Goal: Answer question/provide support

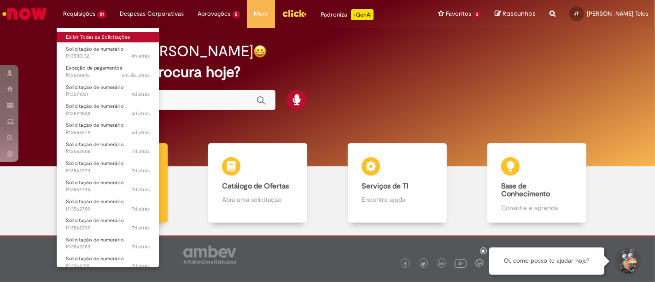
click at [85, 32] on link "Exibir Todas as Solicitações" at bounding box center [108, 37] width 102 height 10
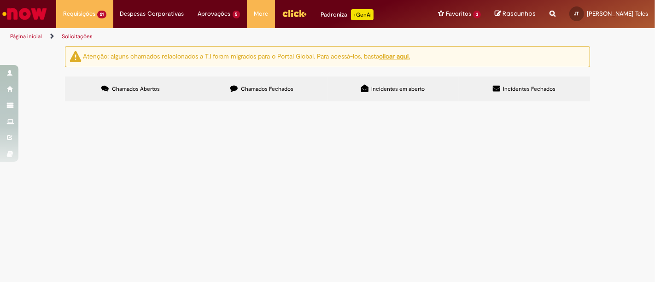
scroll to position [409, 0]
click at [0, 0] on span "Srs, boa tarde ! O fornecedor está informando que foi retido indevidamente o va…" at bounding box center [0, 0] width 0 height 0
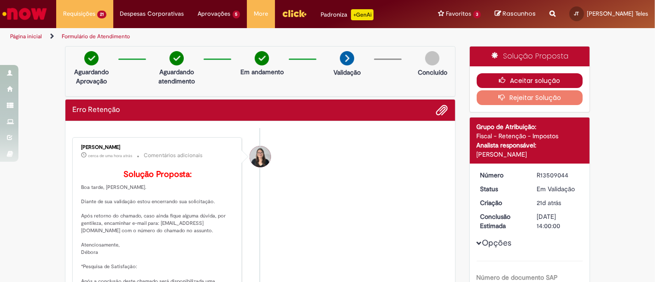
click at [527, 79] on button "Aceitar solução" at bounding box center [529, 80] width 106 height 15
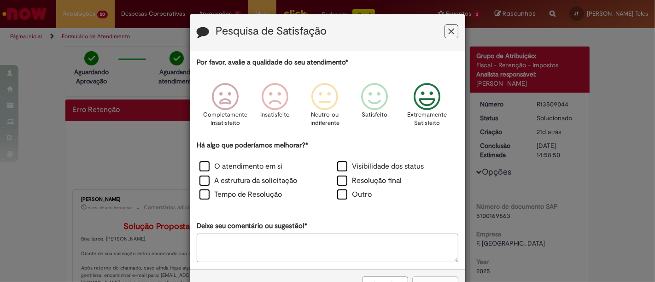
click at [425, 96] on icon "Feedback" at bounding box center [427, 97] width 35 height 28
click at [203, 168] on label "O atendimento em si" at bounding box center [240, 166] width 83 height 11
click at [200, 194] on label "Tempo de Resolução" at bounding box center [240, 194] width 82 height 11
click at [341, 180] on label "Resolução final" at bounding box center [369, 180] width 64 height 11
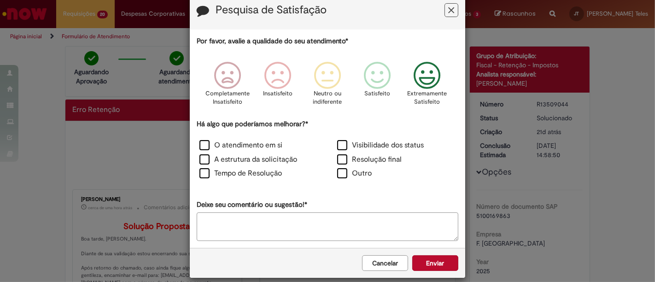
scroll to position [30, 0]
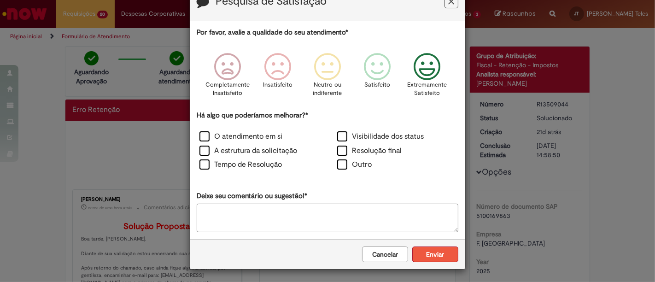
click at [441, 253] on button "Enviar" at bounding box center [435, 254] width 46 height 16
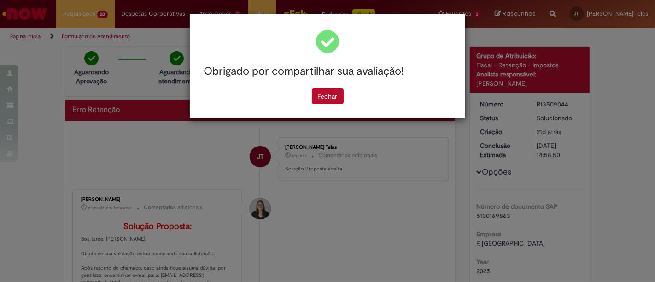
scroll to position [0, 0]
click at [328, 95] on button "Fechar" at bounding box center [328, 96] width 32 height 16
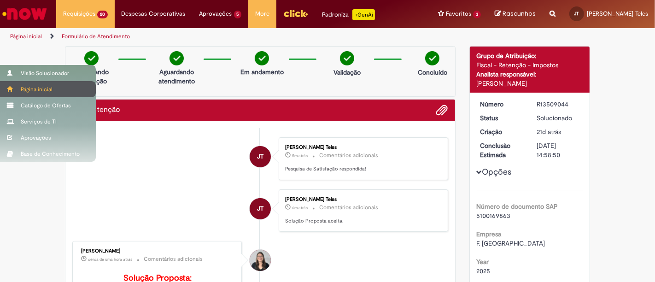
click at [8, 93] on div "Página inicial" at bounding box center [48, 89] width 96 height 16
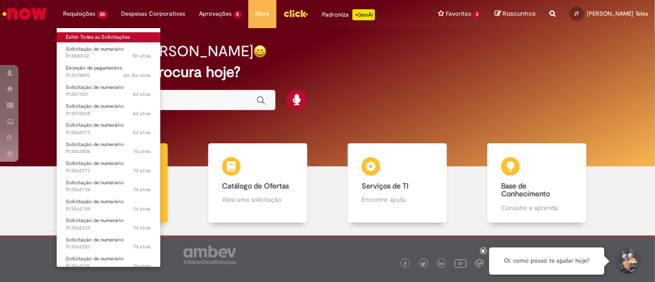
click at [88, 37] on link "Exibir Todas as Solicitações" at bounding box center [109, 37] width 104 height 10
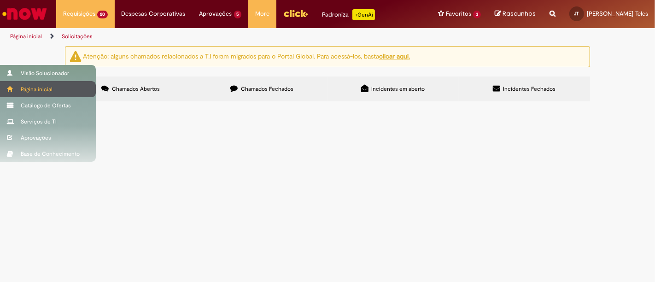
click at [12, 84] on div "Página inicial" at bounding box center [48, 89] width 96 height 16
click at [31, 87] on div "Página inicial" at bounding box center [48, 89] width 96 height 16
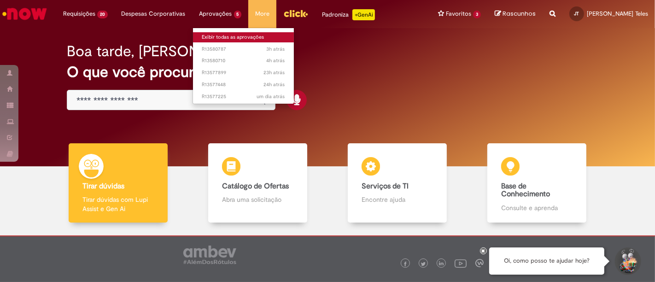
click at [225, 36] on link "Exibir todas as aprovações" at bounding box center [243, 37] width 101 height 10
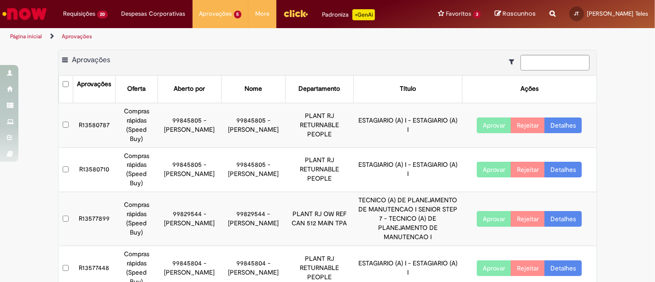
click at [603, 96] on div "Exportar como PDF Exportar como Excel Exportar como CSV Aprovações Aprovações O…" at bounding box center [327, 210] width 655 height 320
